Goal: Transaction & Acquisition: Book appointment/travel/reservation

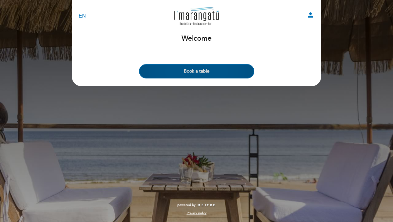
click at [211, 71] on button "Book a table" at bounding box center [196, 71] width 115 height 14
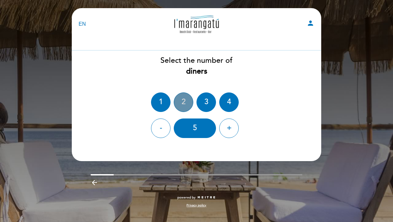
click at [179, 108] on div "2" at bounding box center [184, 102] width 20 height 20
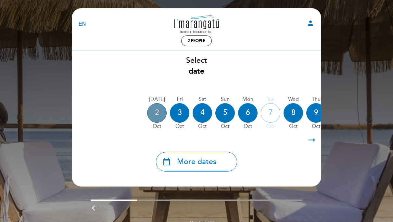
click at [155, 111] on div "2" at bounding box center [157, 113] width 20 height 20
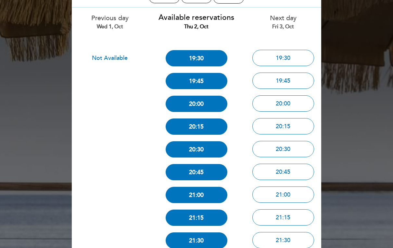
scroll to position [43, 0]
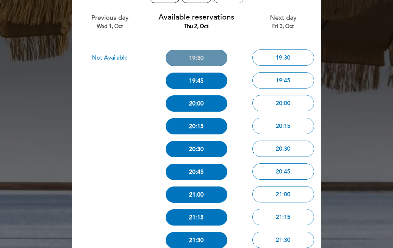
click at [208, 59] on button "19:30" at bounding box center [197, 58] width 62 height 16
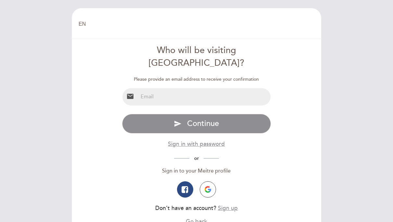
click at [193, 88] on input "email" at bounding box center [204, 96] width 133 height 17
type input "A"
type input "a"
type input "martumiguens@hotmail.com"
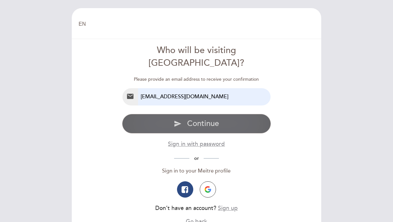
click at [235, 114] on button "send Continue" at bounding box center [196, 124] width 149 height 20
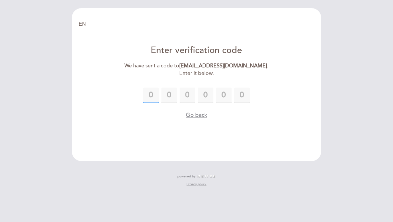
paste input "5"
type input "5"
type input "7"
type input "8"
type input "7"
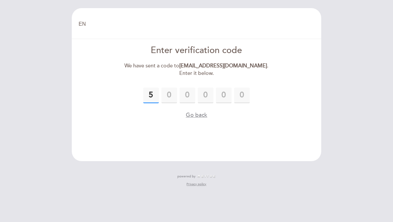
type input "2"
type input "8"
